Goal: Task Accomplishment & Management: Complete application form

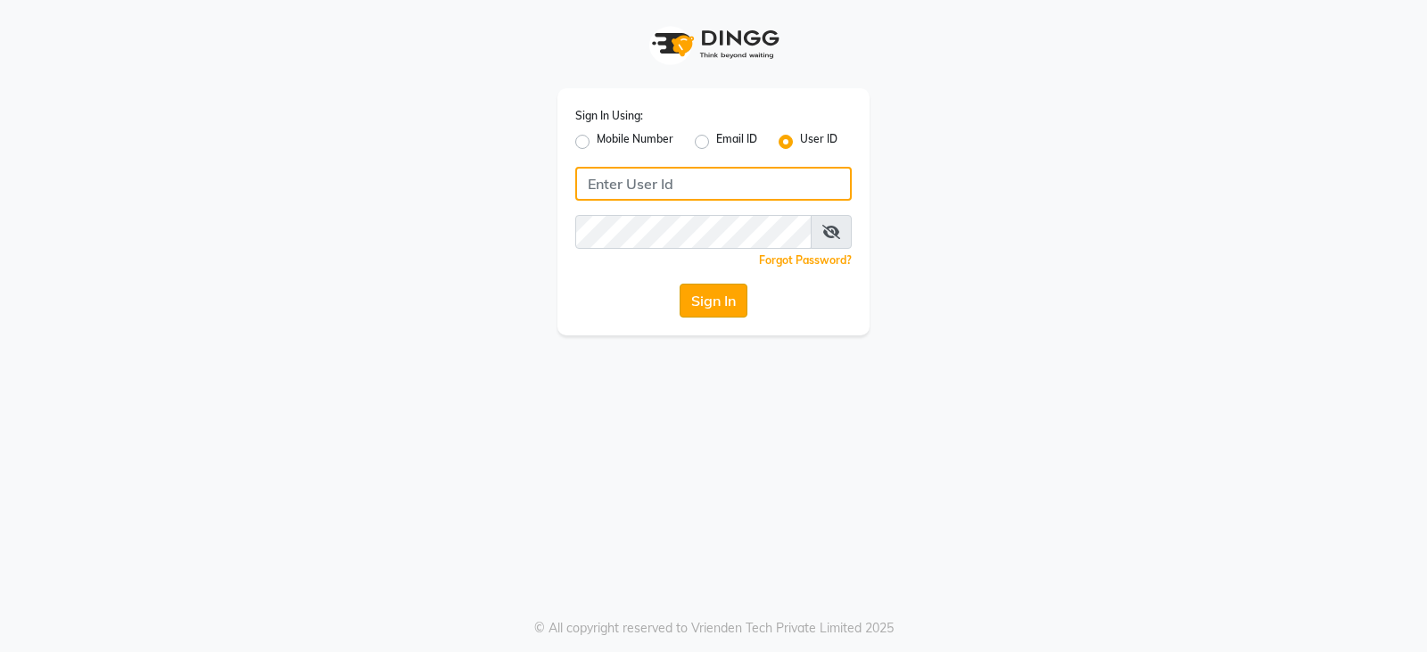
type input "mynailstudio"
click at [707, 310] on button "Sign In" at bounding box center [714, 301] width 68 height 34
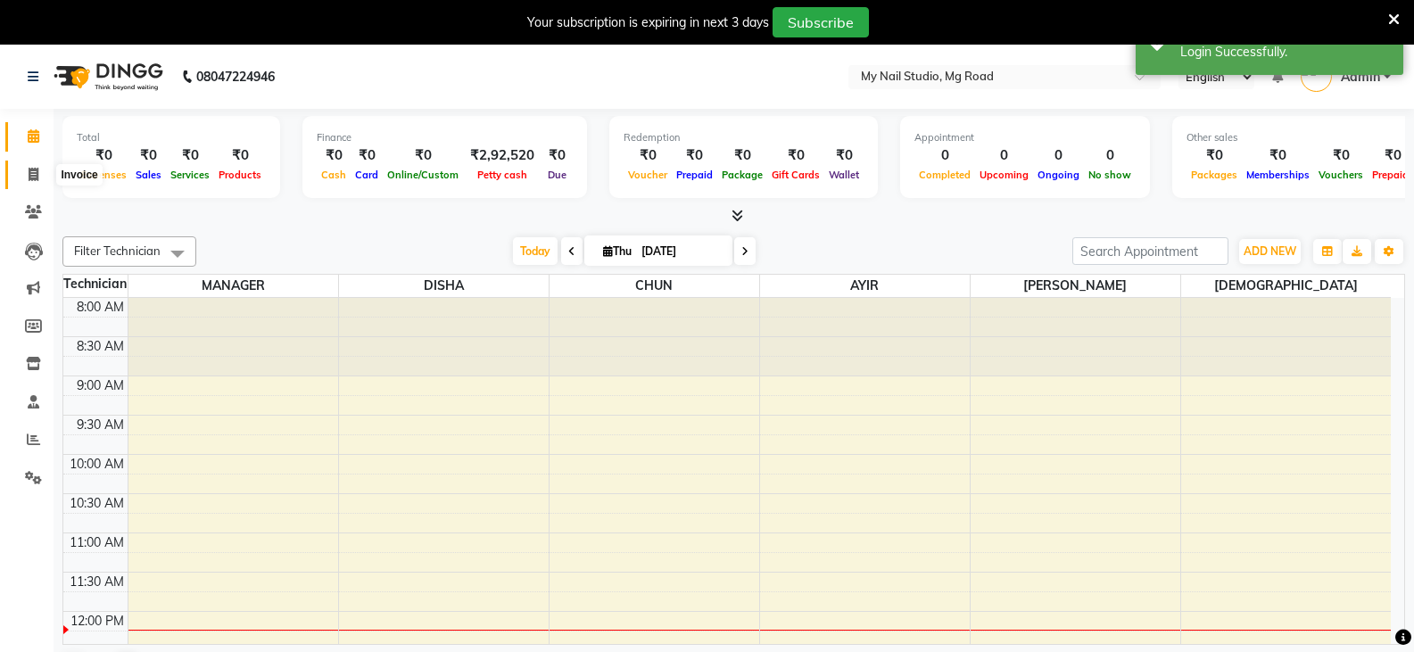
click at [38, 172] on icon at bounding box center [34, 174] width 10 height 13
select select "6915"
select select "service"
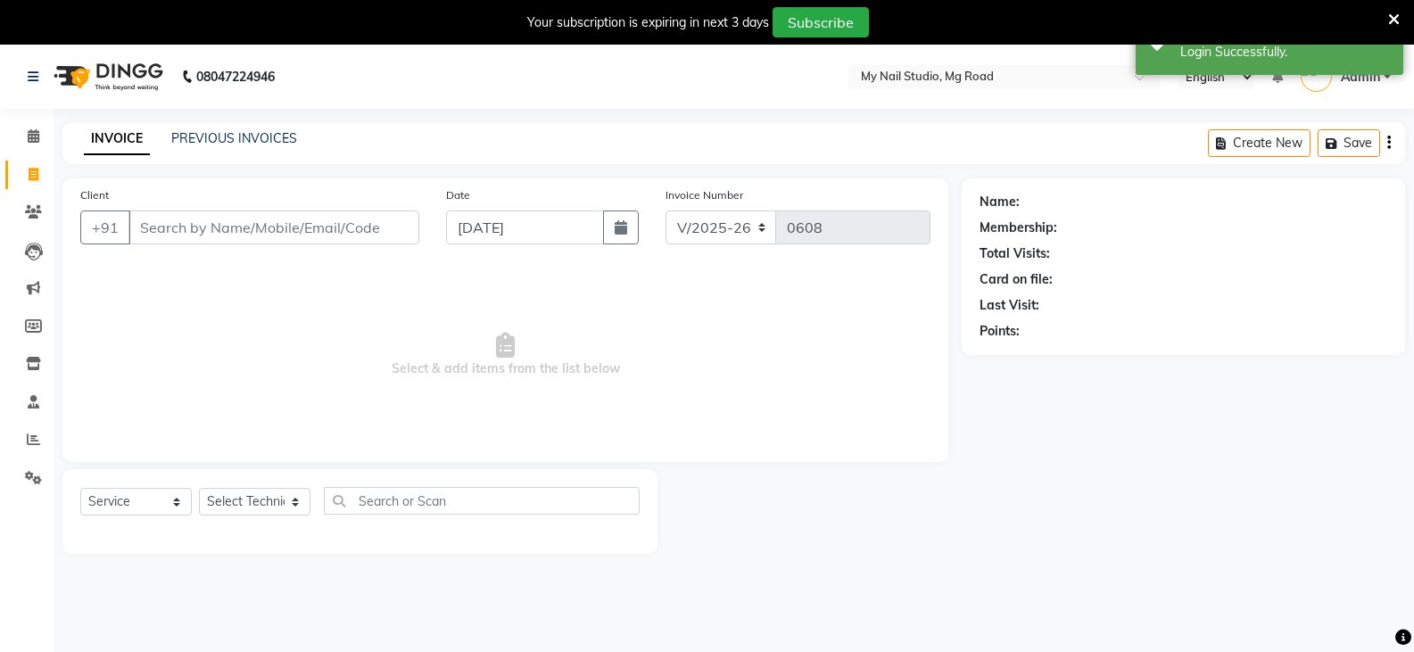
click at [157, 225] on input "Client" at bounding box center [273, 228] width 291 height 34
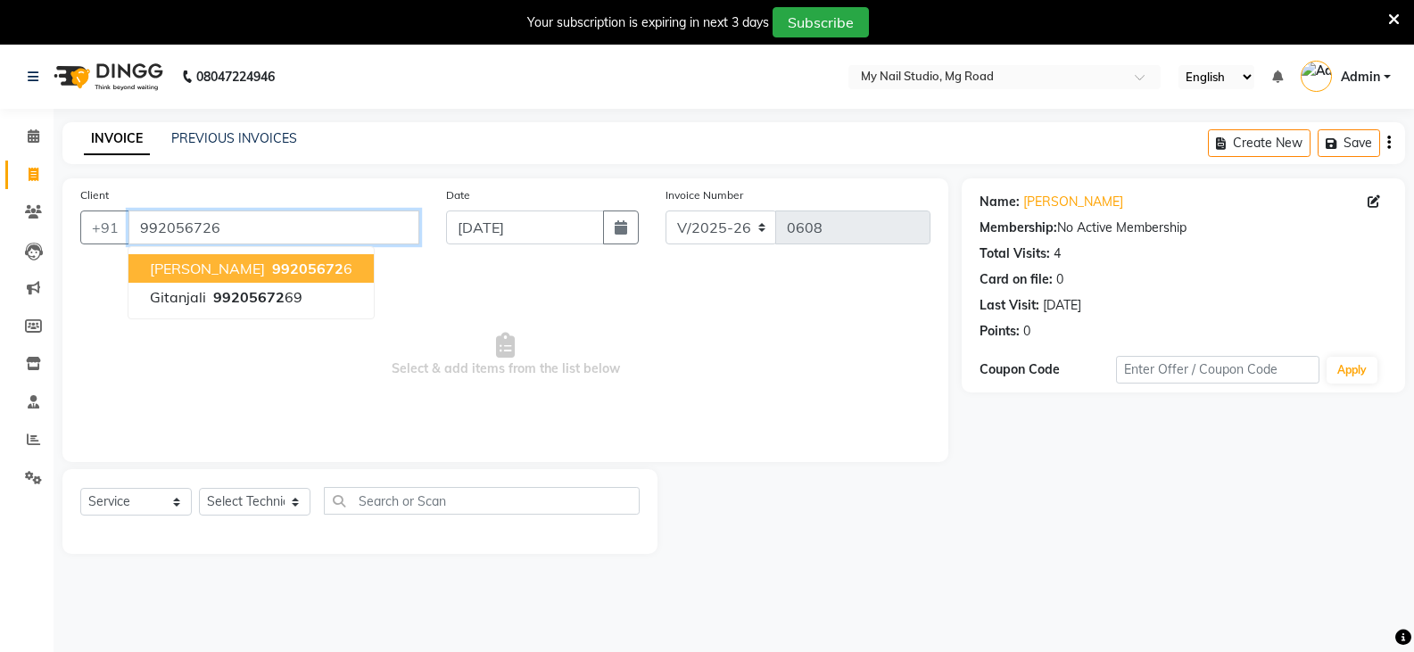
click at [225, 226] on input "992056726" at bounding box center [273, 228] width 291 height 34
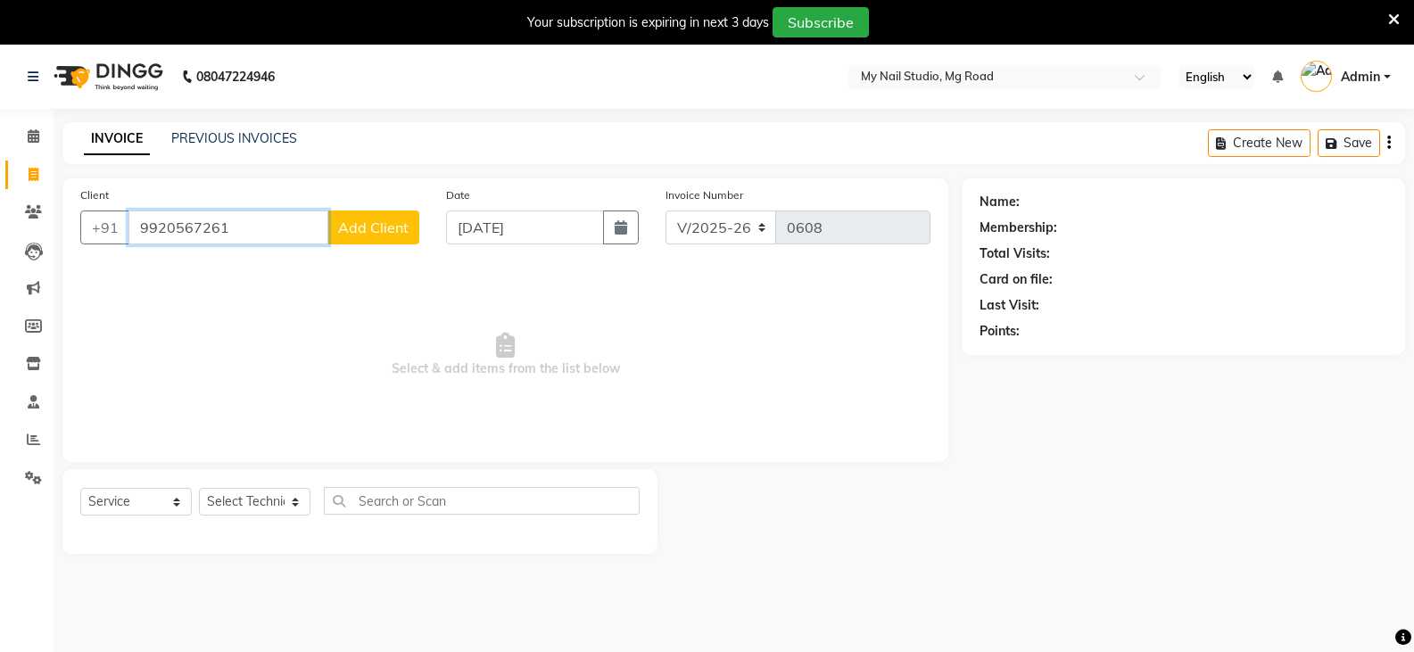
click at [277, 226] on input "9920567261" at bounding box center [228, 228] width 200 height 34
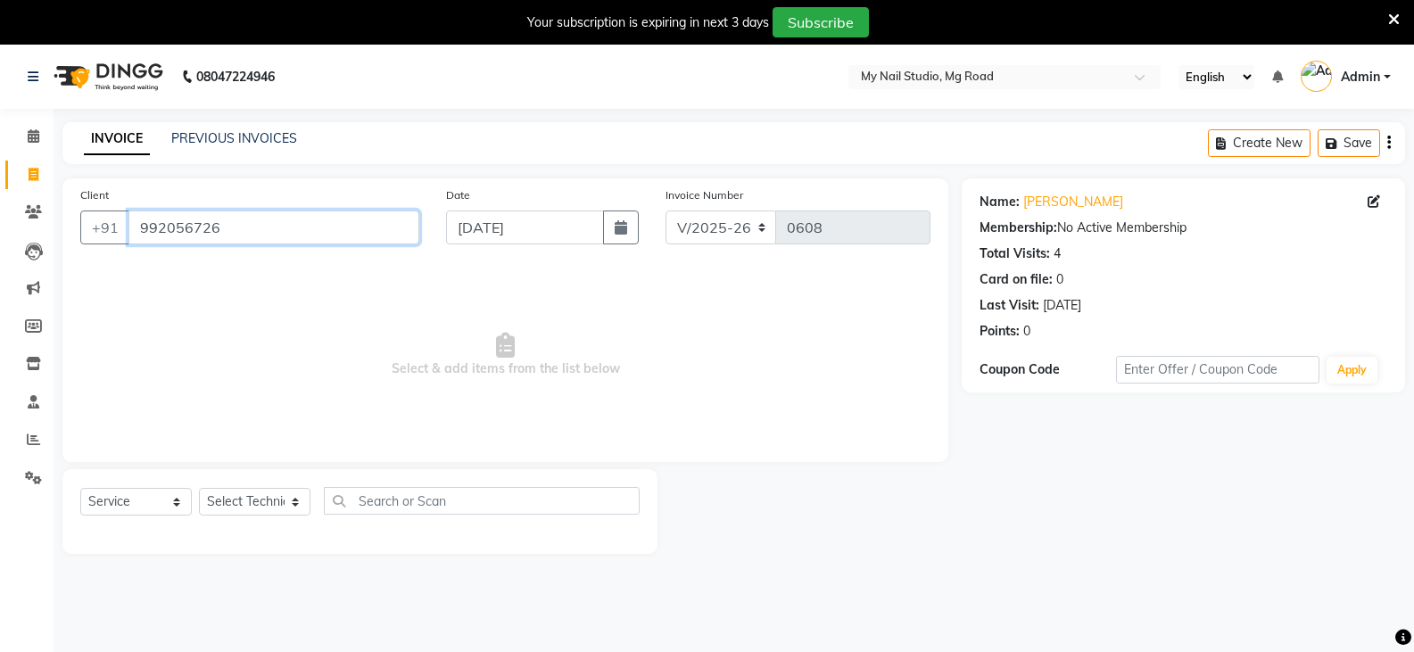
click at [222, 230] on input "992056726" at bounding box center [273, 228] width 291 height 34
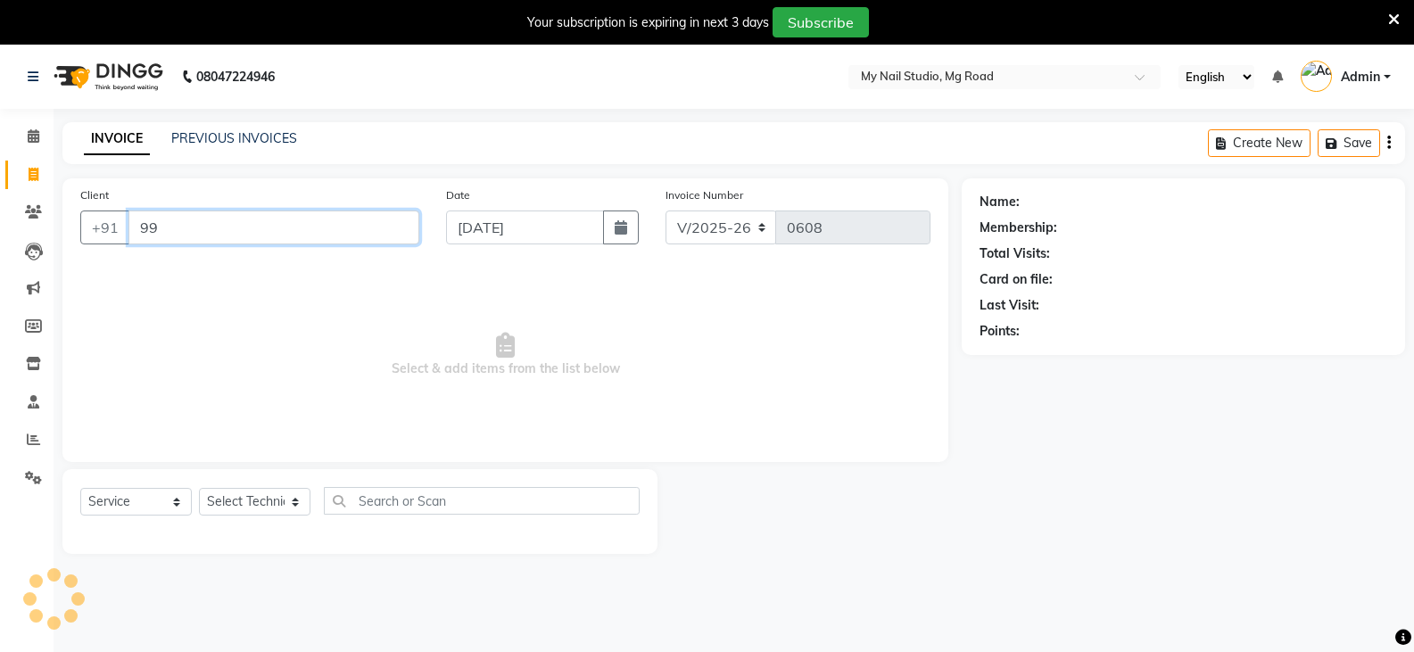
type input "9"
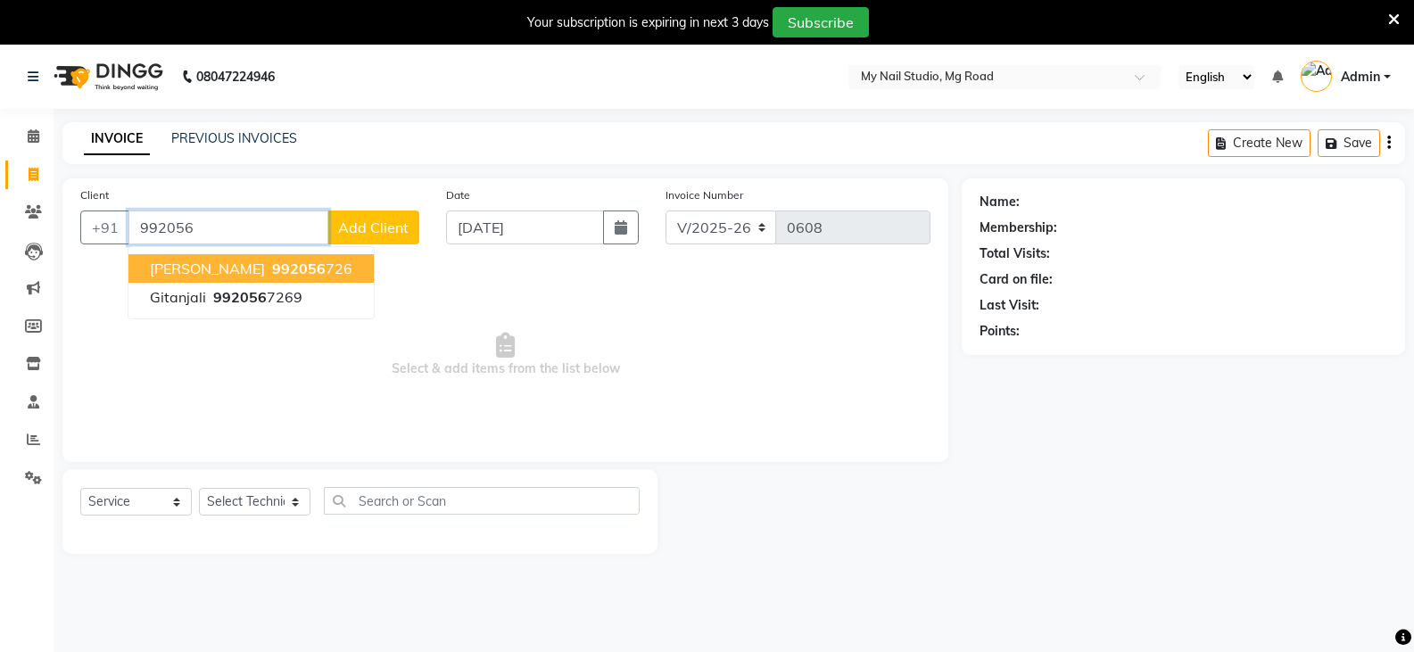
click at [290, 265] on span "992056" at bounding box center [299, 269] width 54 height 18
type input "992056726"
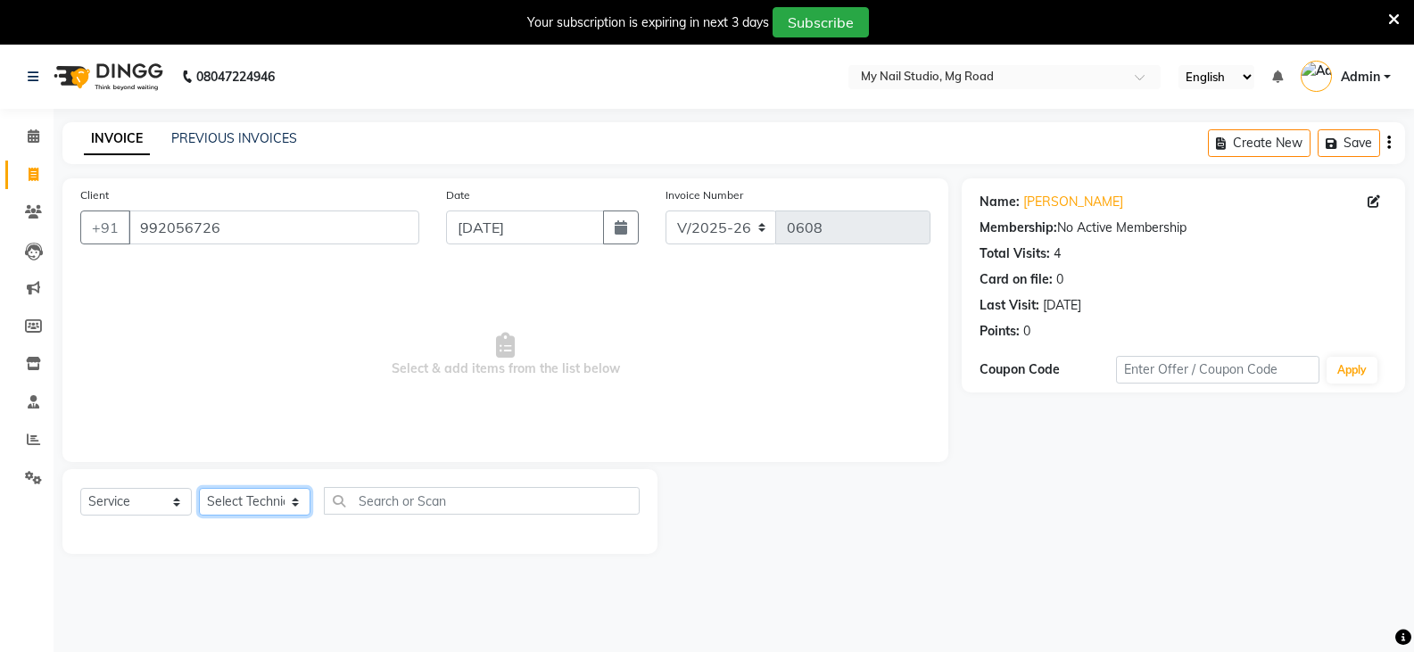
click at [294, 499] on select "Select Technician [PERSON_NAME] DISHA [PERSON_NAME] MANAGER [PERSON_NAME]" at bounding box center [255, 502] width 112 height 28
select select "55267"
click at [199, 488] on select "Select Technician [PERSON_NAME] DISHA [PERSON_NAME] MANAGER [PERSON_NAME]" at bounding box center [255, 502] width 112 height 28
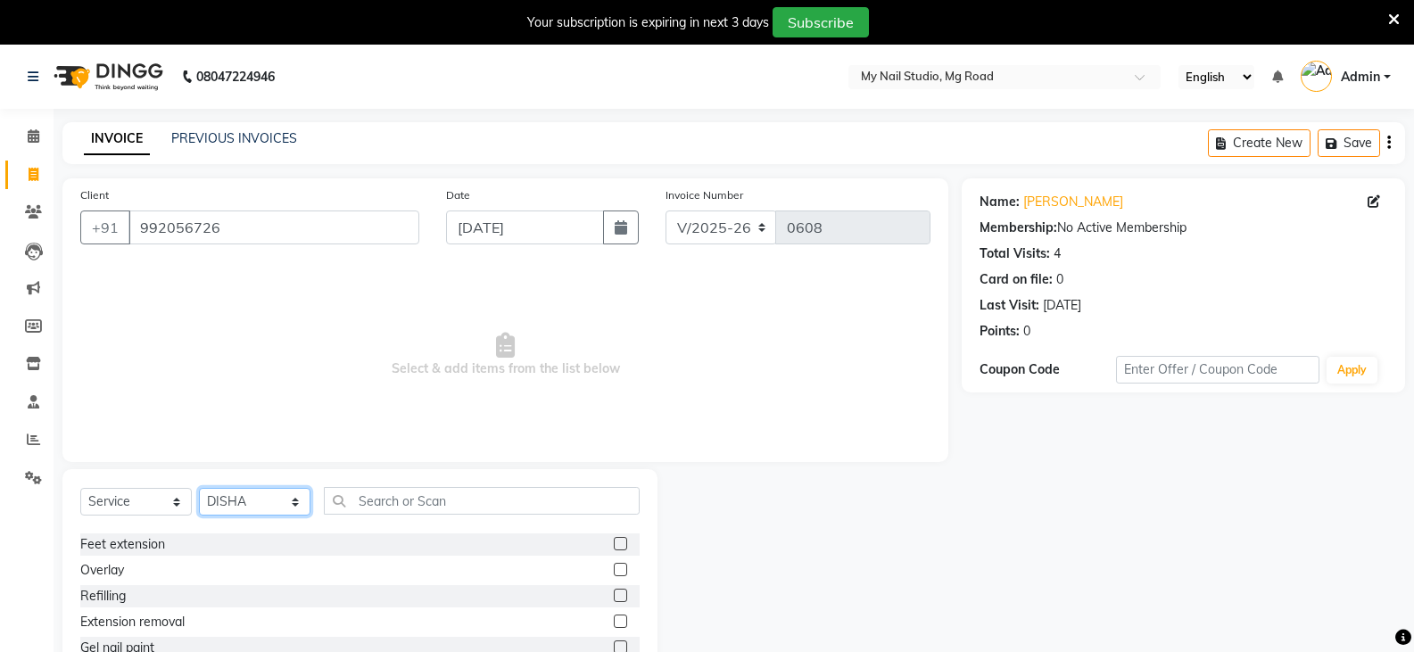
scroll to position [89, 0]
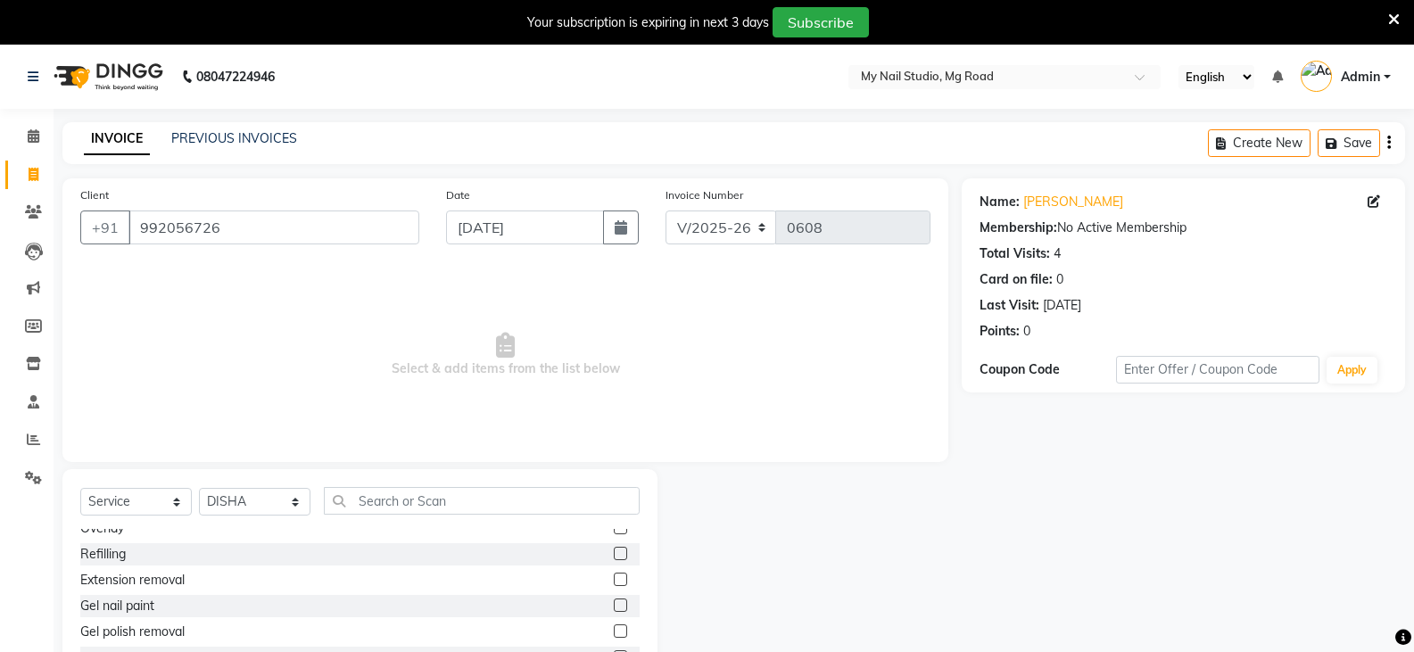
click at [614, 607] on label at bounding box center [620, 605] width 13 height 13
click at [614, 607] on input "checkbox" at bounding box center [620, 606] width 12 height 12
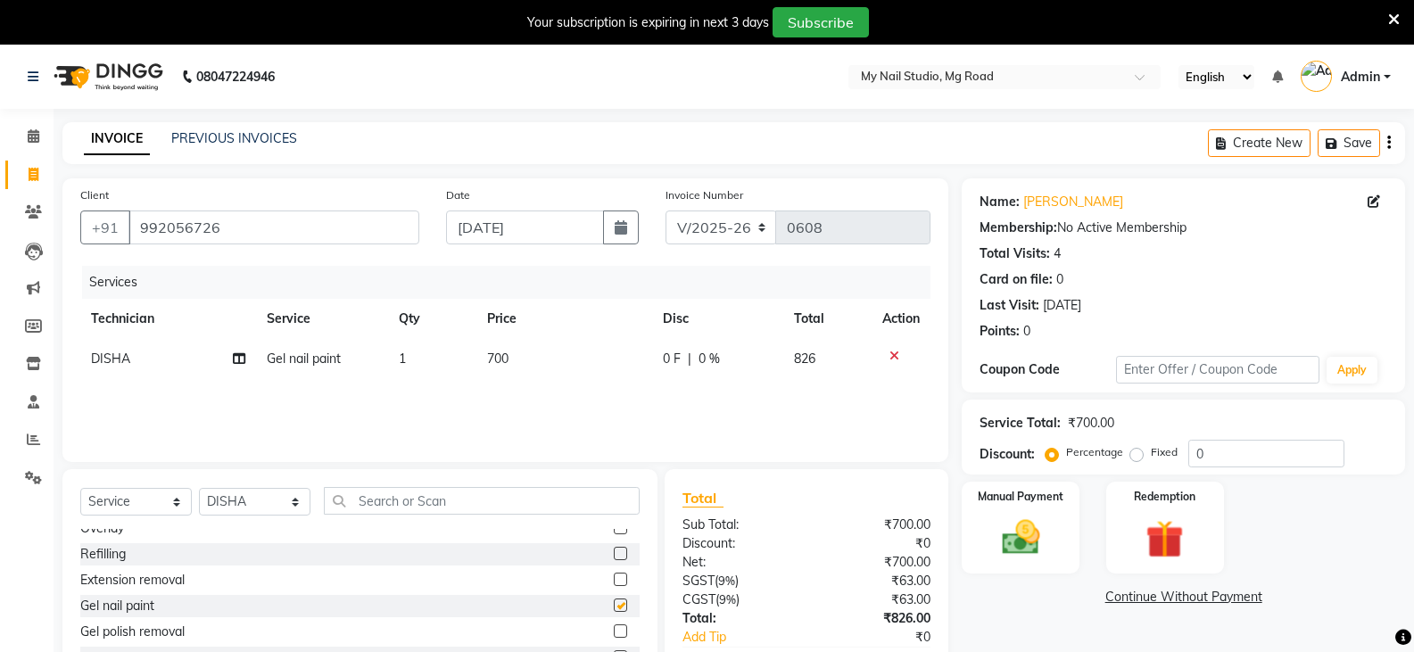
checkbox input "false"
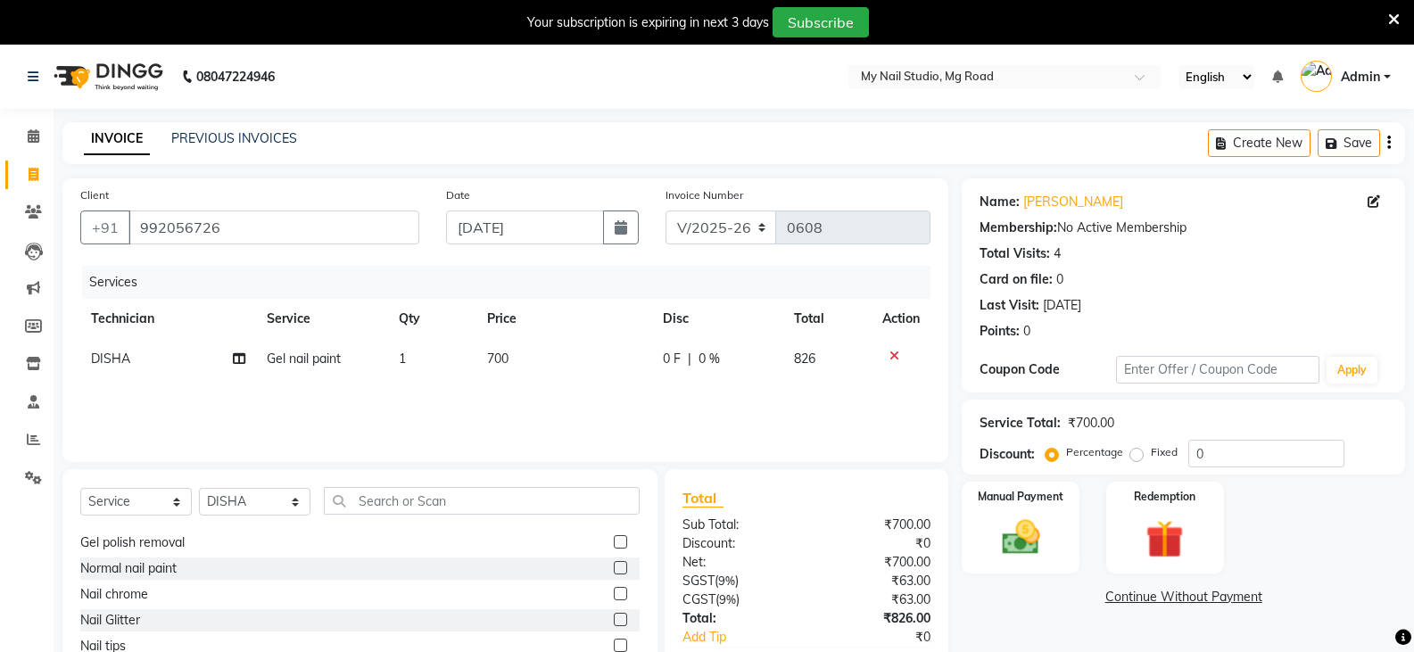
click at [614, 594] on label at bounding box center [620, 593] width 13 height 13
click at [614, 594] on input "checkbox" at bounding box center [620, 595] width 12 height 12
checkbox input "false"
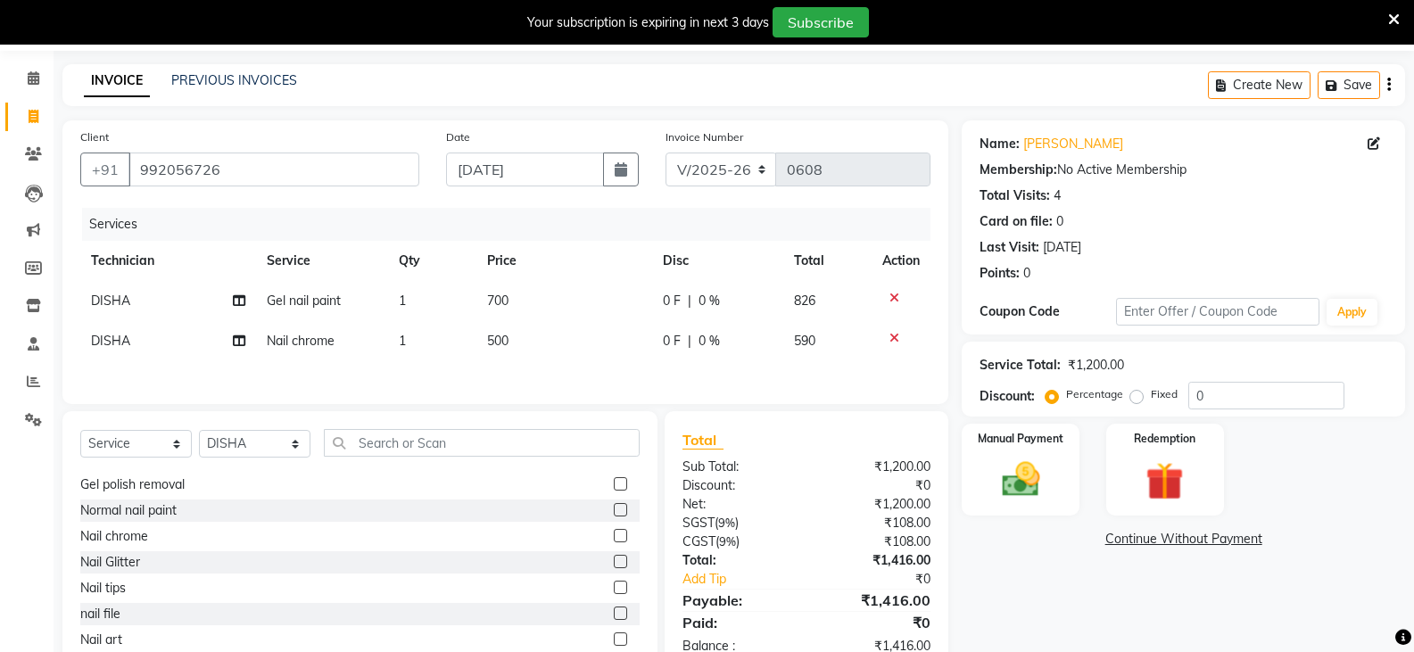
scroll to position [110, 0]
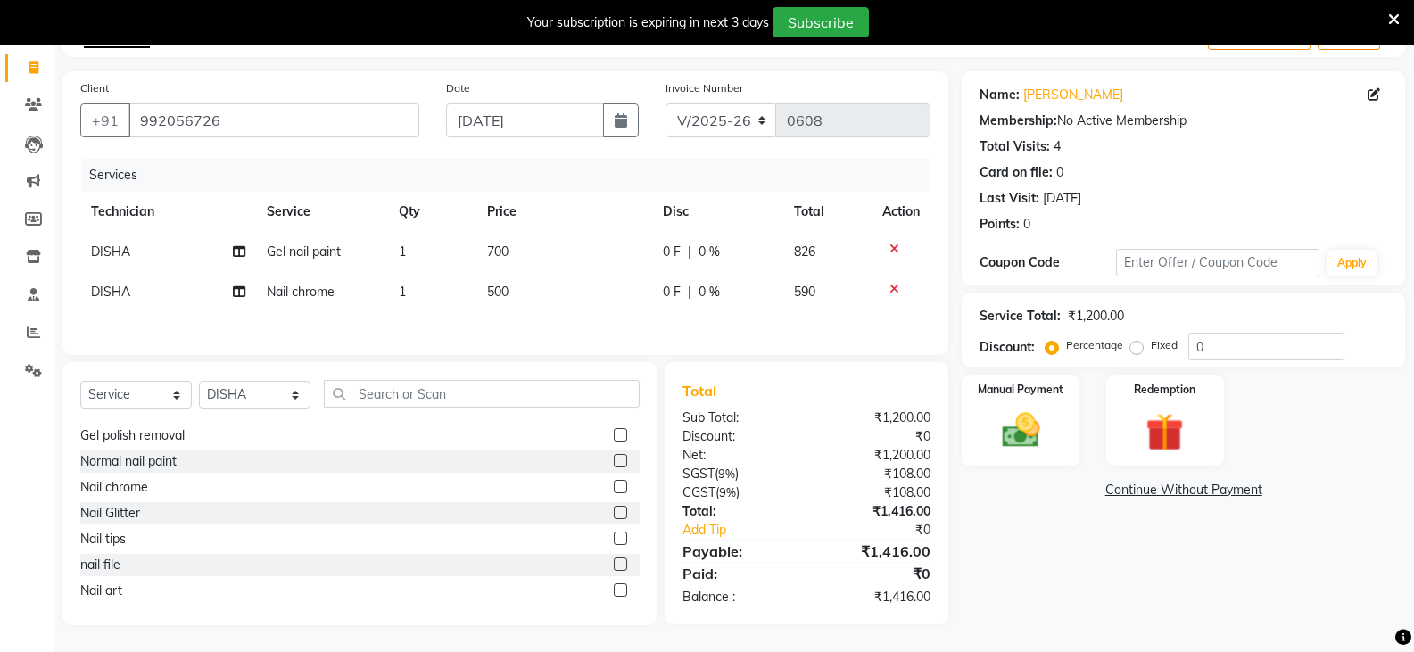
click at [516, 245] on td "700" at bounding box center [563, 252] width 175 height 40
select select "55267"
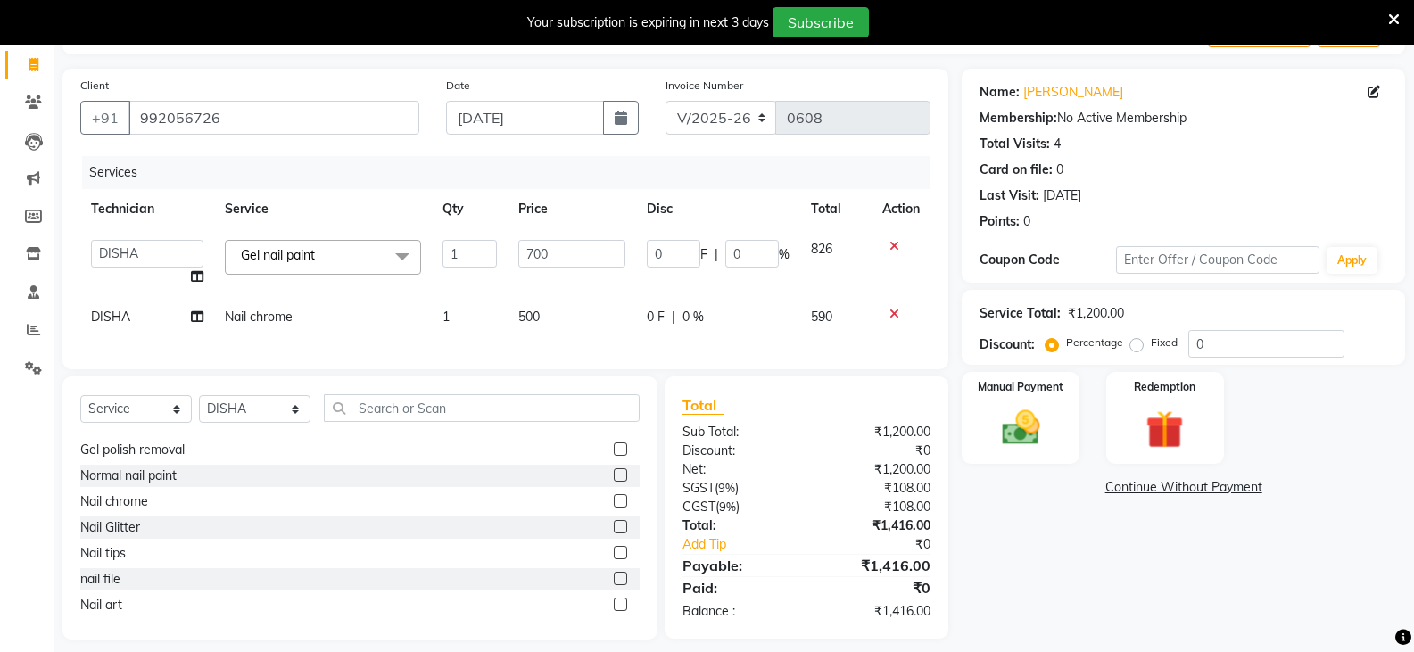
click at [896, 246] on icon at bounding box center [894, 246] width 10 height 12
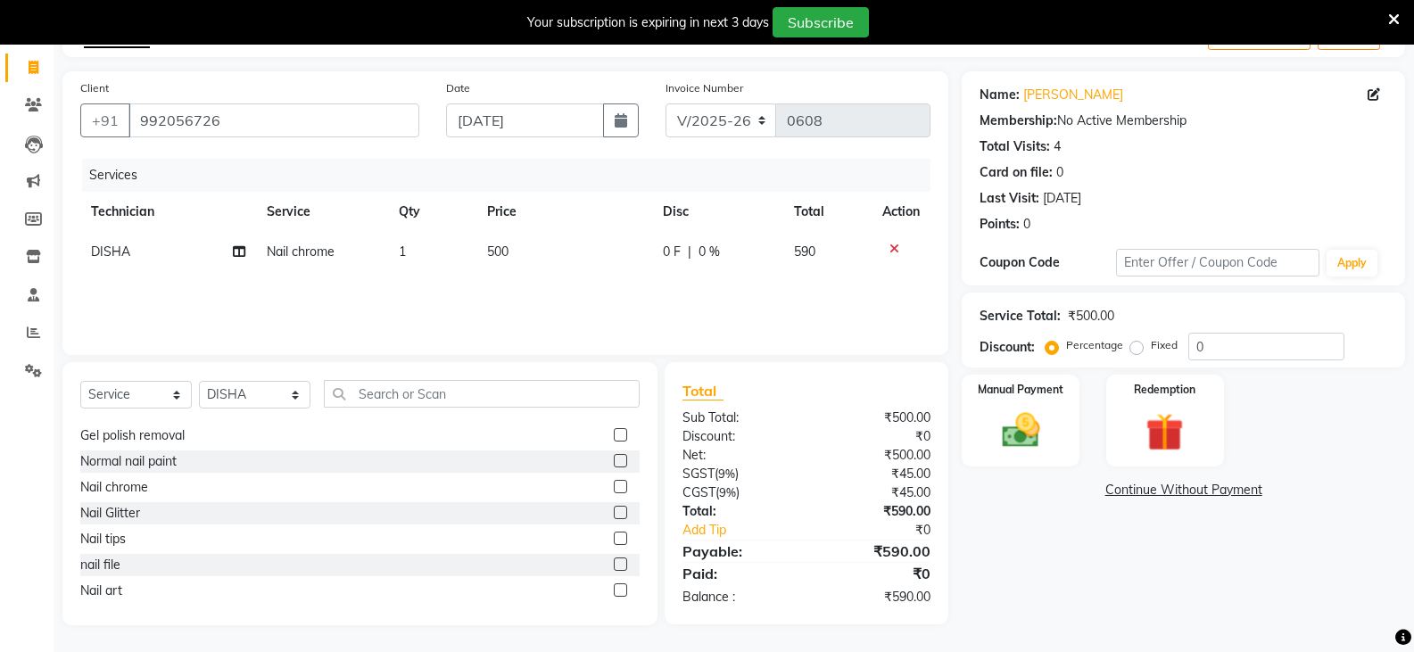
click at [891, 236] on td at bounding box center [901, 252] width 59 height 40
click at [896, 249] on icon at bounding box center [894, 249] width 10 height 12
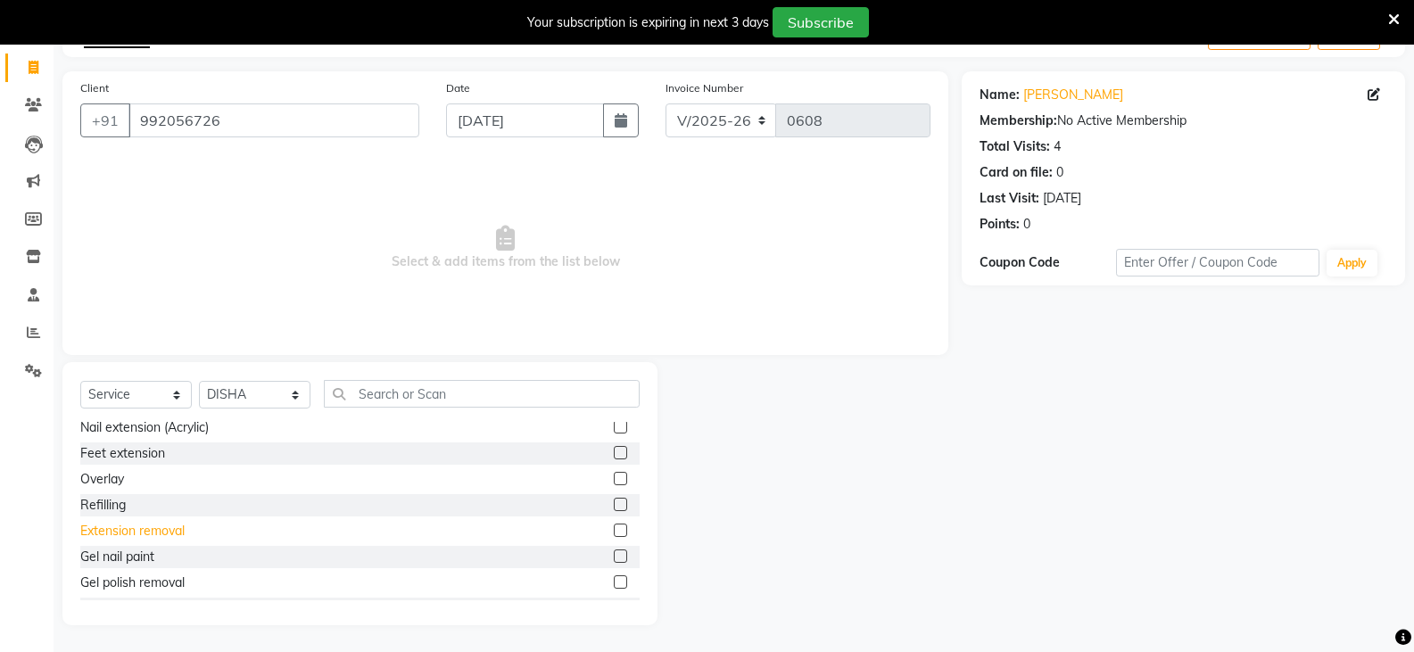
scroll to position [0, 0]
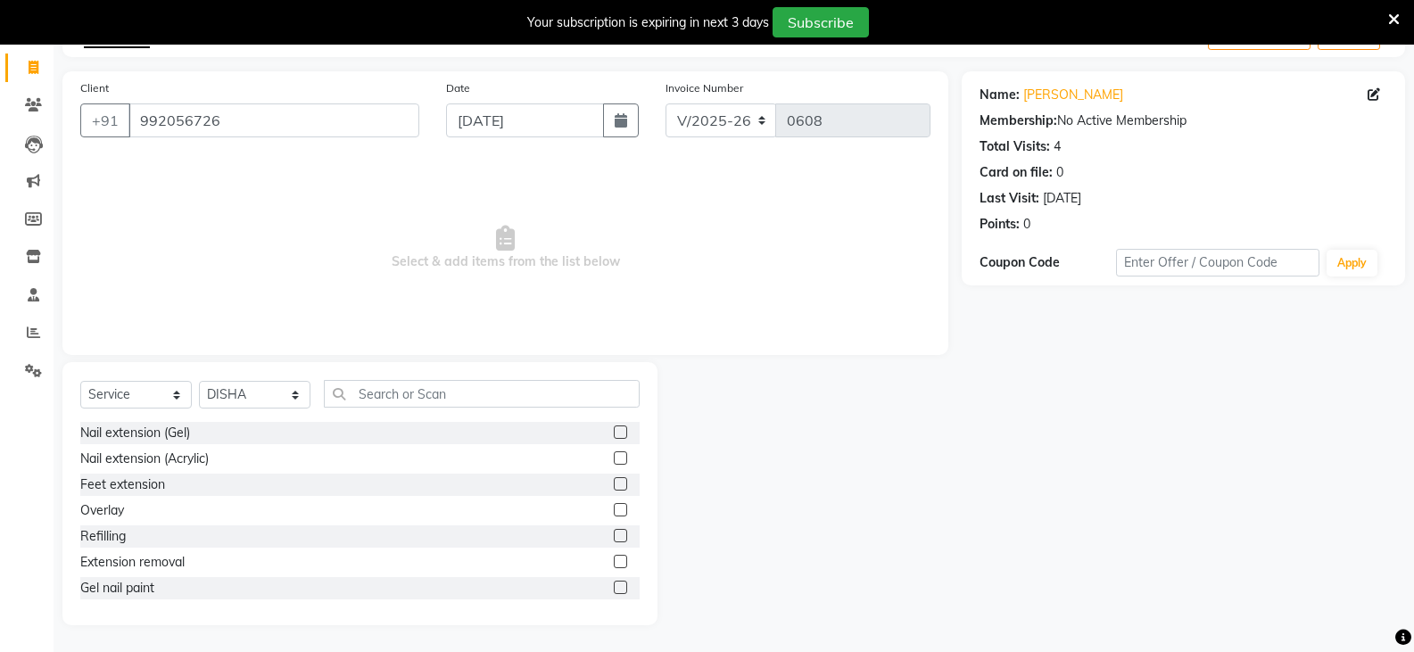
click at [614, 511] on label at bounding box center [620, 509] width 13 height 13
click at [614, 511] on input "checkbox" at bounding box center [620, 511] width 12 height 12
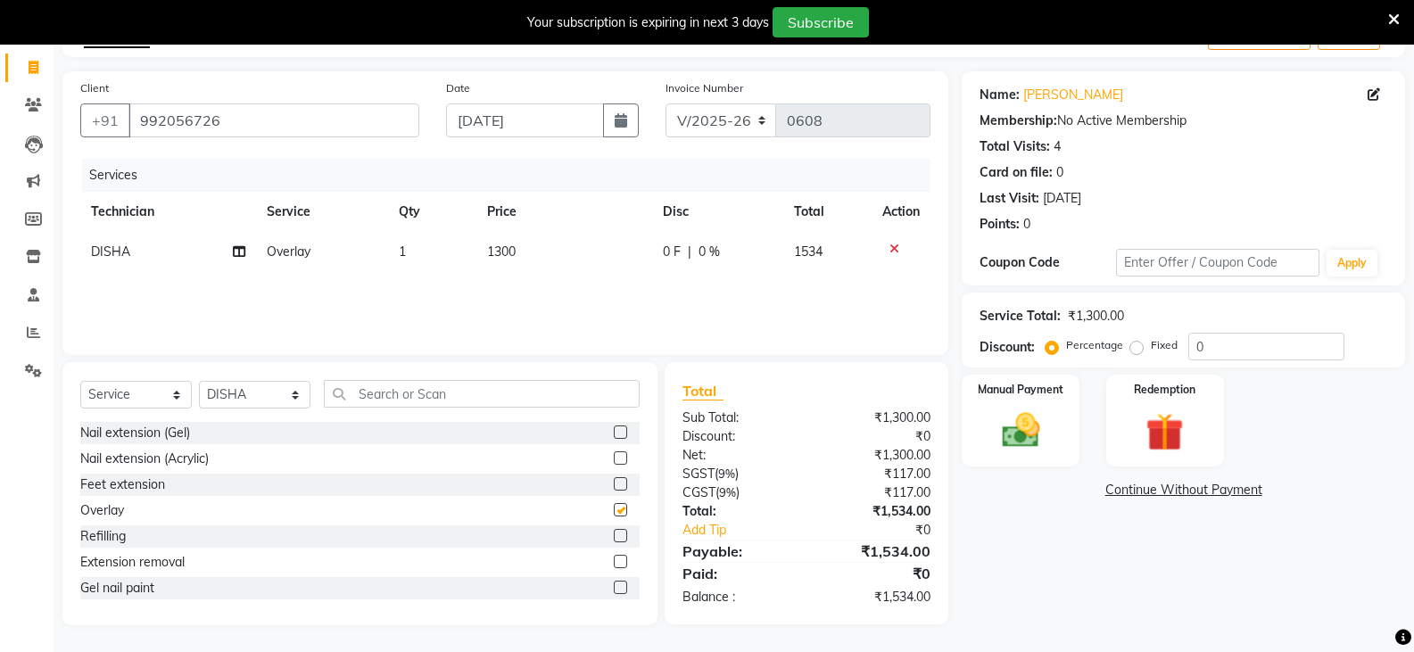
checkbox input "false"
click at [525, 241] on td "1300" at bounding box center [563, 252] width 175 height 40
select select "55267"
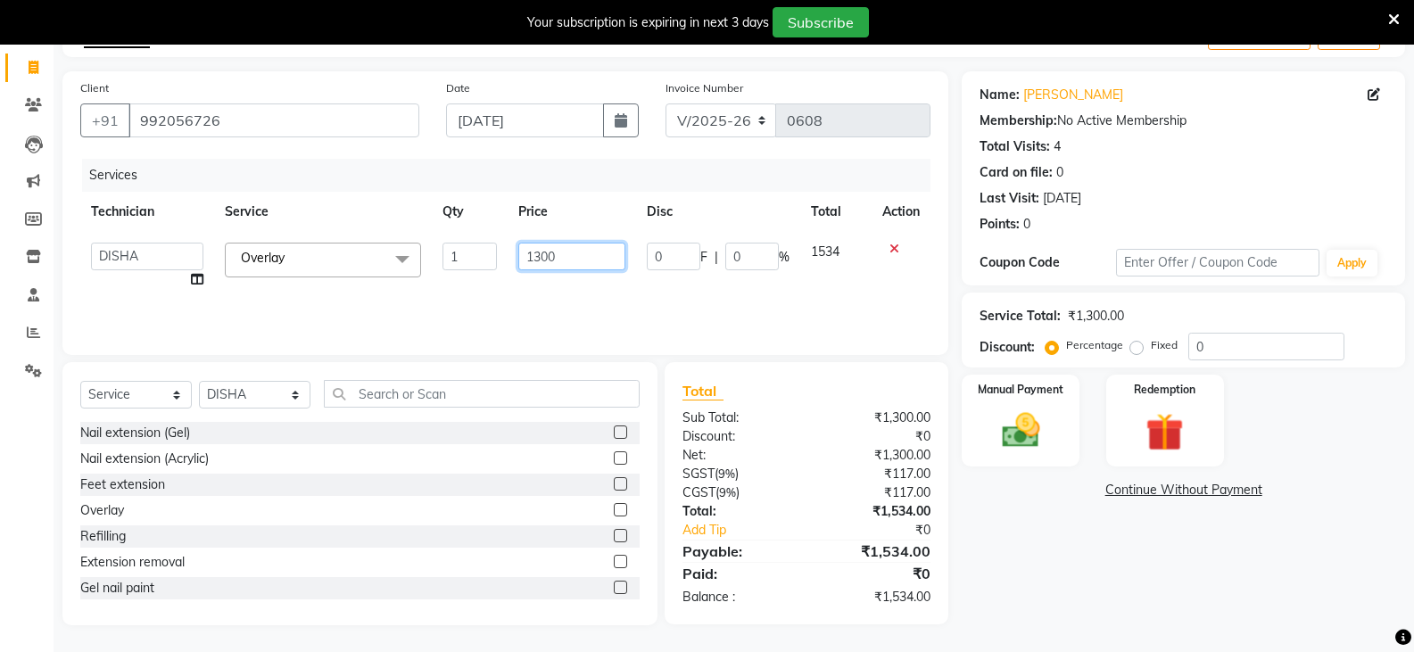
click at [570, 258] on input "1300" at bounding box center [571, 257] width 107 height 28
type input "1000"
click at [1102, 591] on div "Name: [PERSON_NAME] Membership: No Active Membership Total Visits: 4 Card on fi…" at bounding box center [1190, 348] width 457 height 554
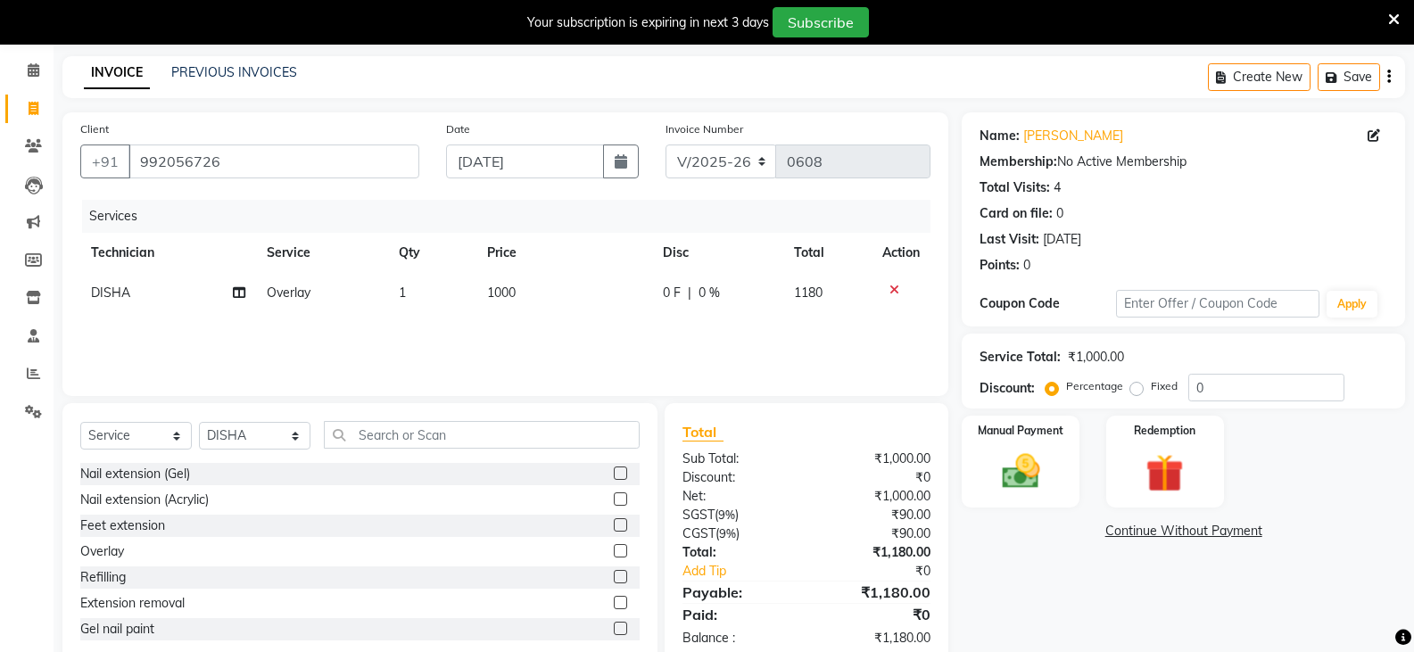
scroll to position [107, 0]
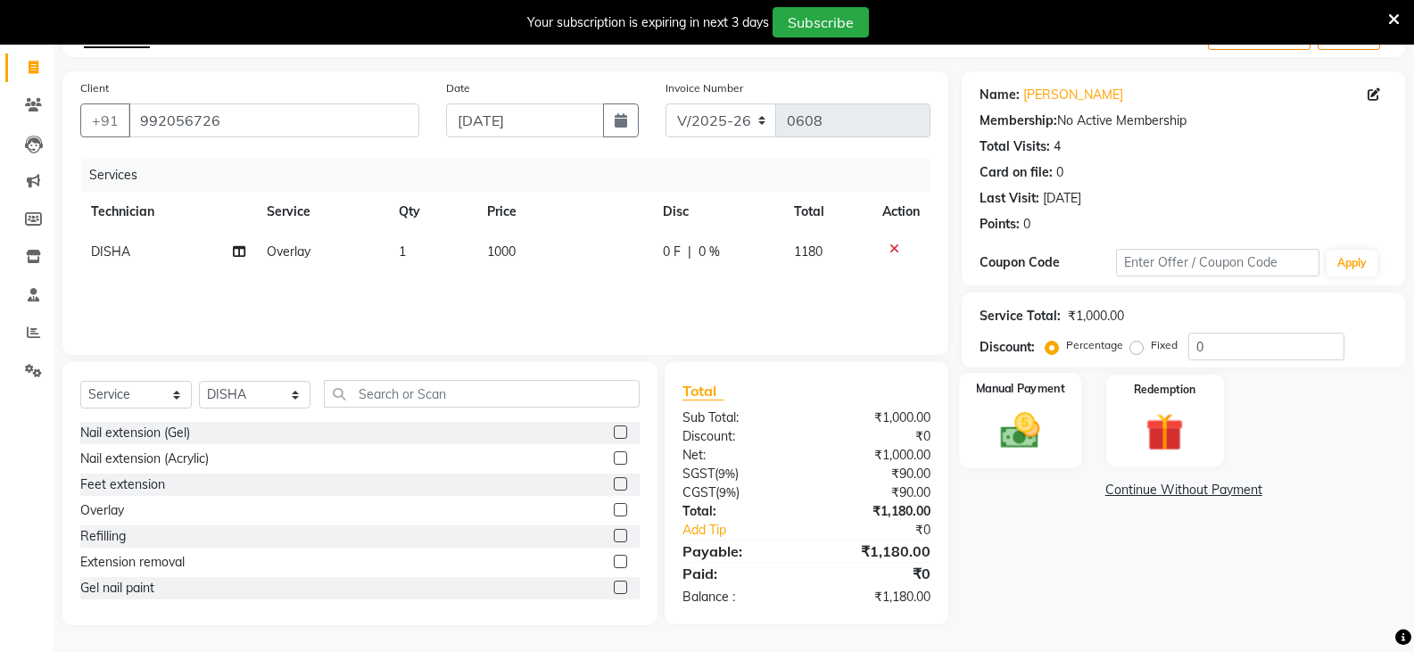
click at [1013, 430] on img at bounding box center [1020, 430] width 63 height 45
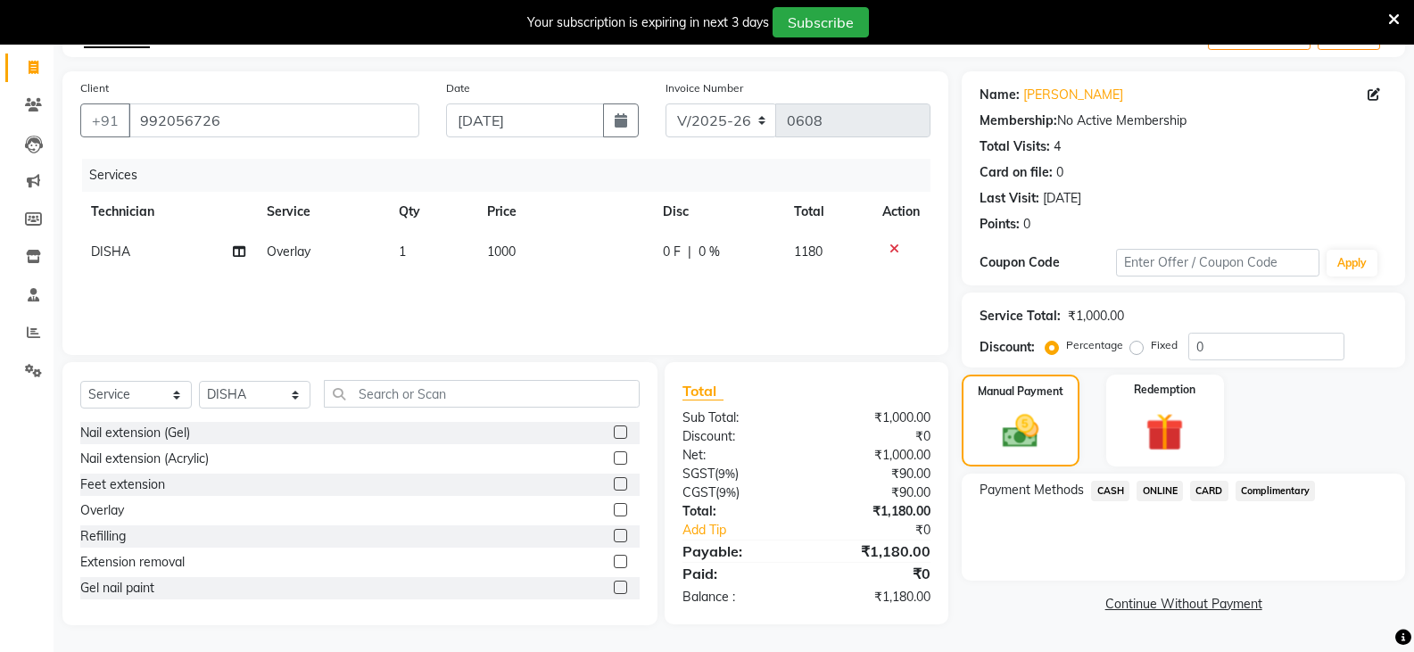
click at [1104, 494] on span "CASH" at bounding box center [1110, 491] width 38 height 21
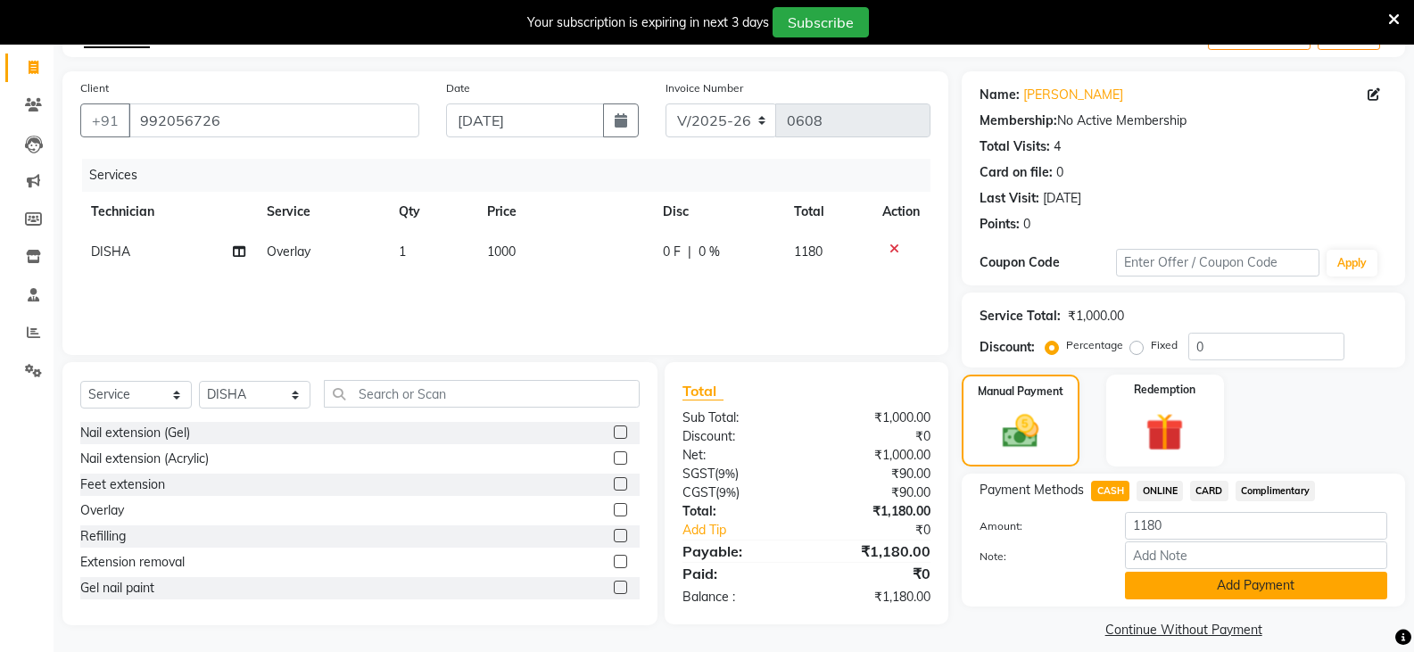
click at [1286, 589] on button "Add Payment" at bounding box center [1256, 586] width 262 height 28
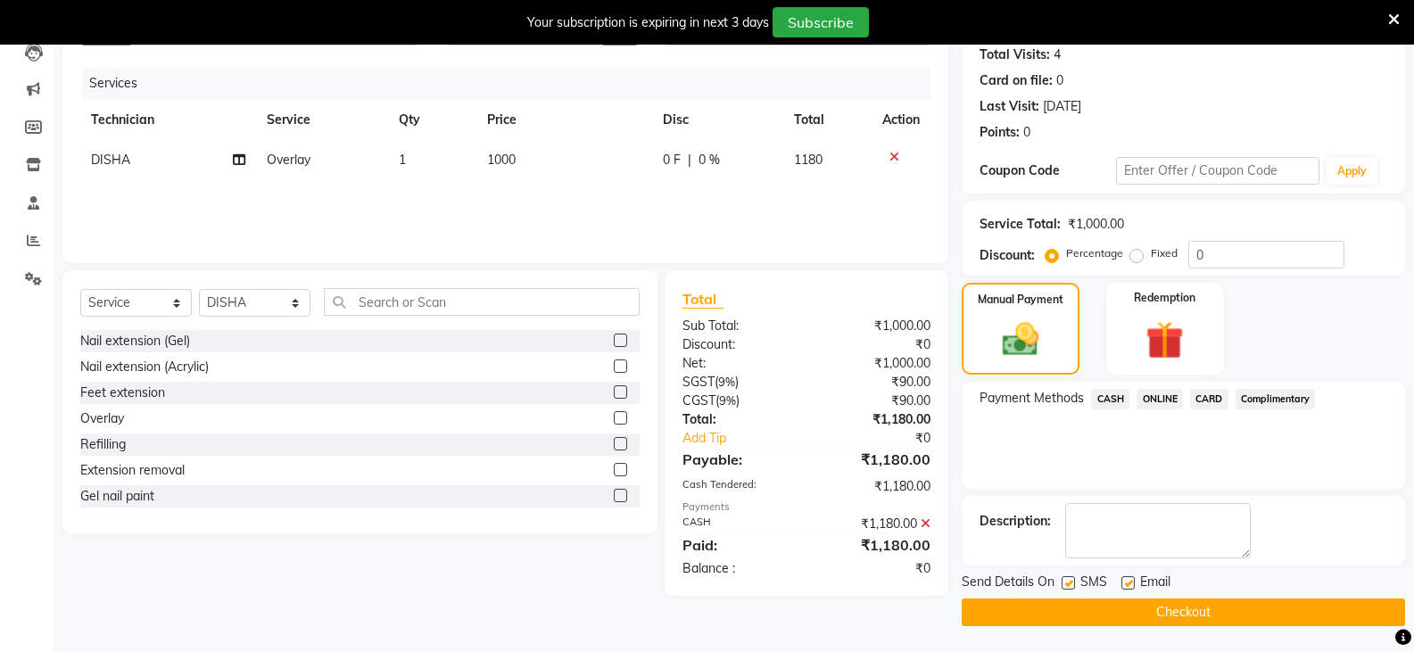
scroll to position [200, 0]
click at [1245, 609] on button "Checkout" at bounding box center [1183, 612] width 443 height 28
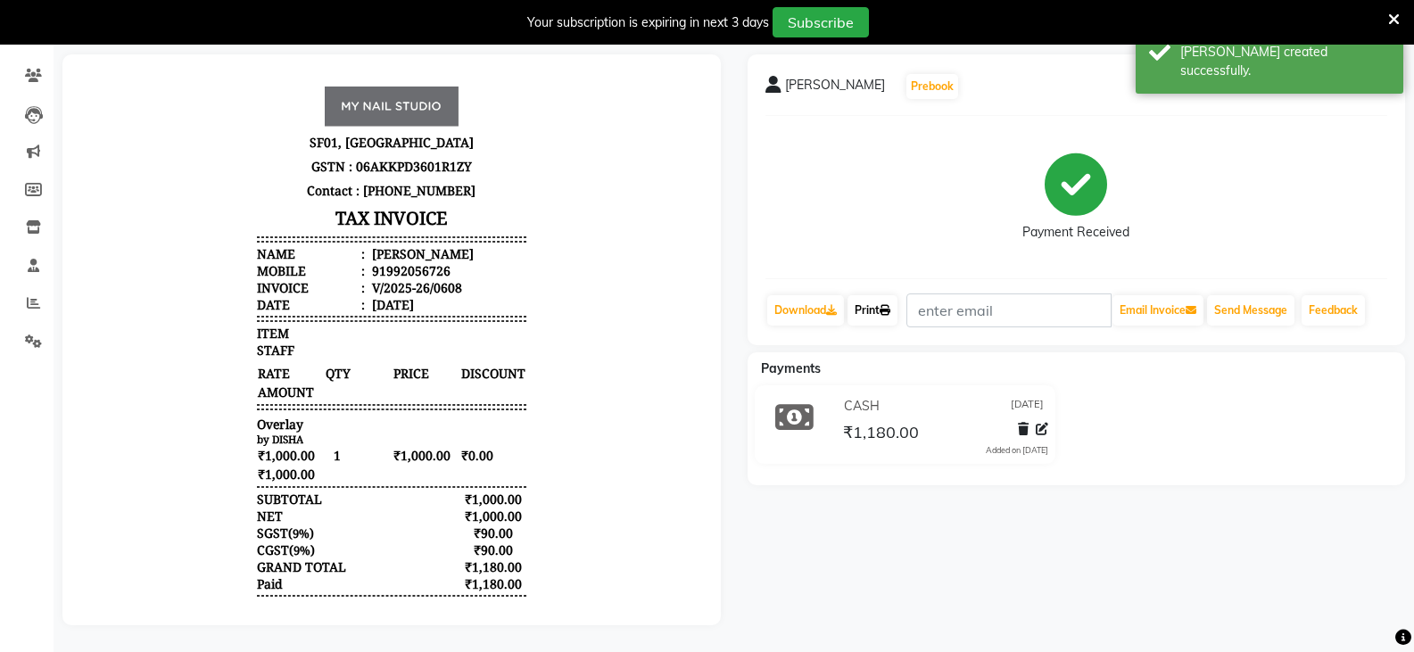
click at [890, 305] on icon at bounding box center [885, 310] width 11 height 11
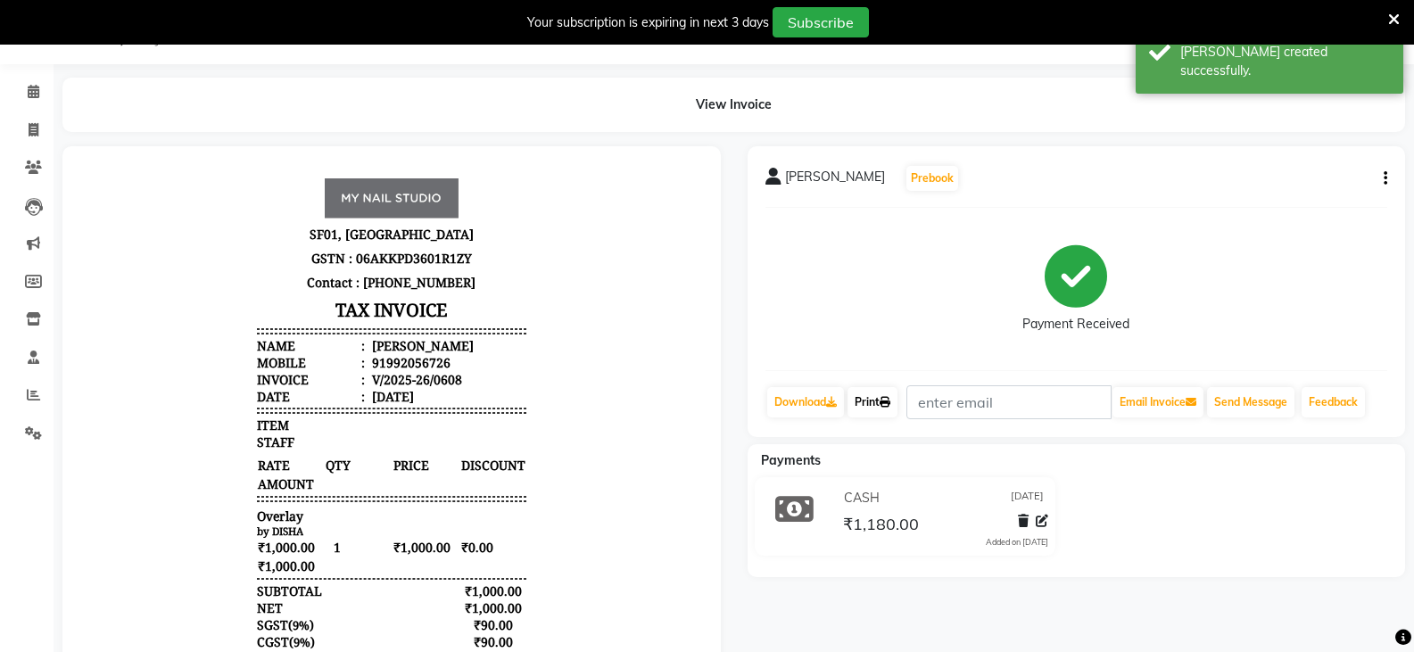
select select "6915"
select select "service"
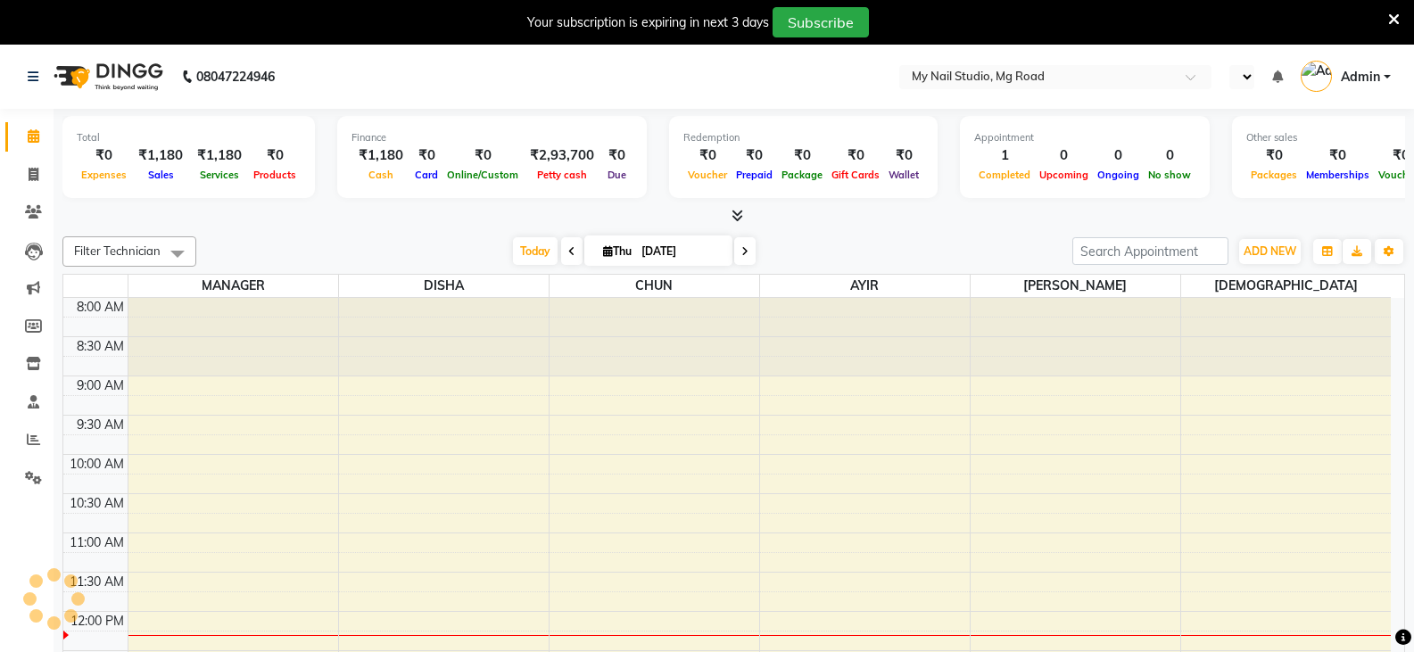
select select "en"
